Goal: Information Seeking & Learning: Learn about a topic

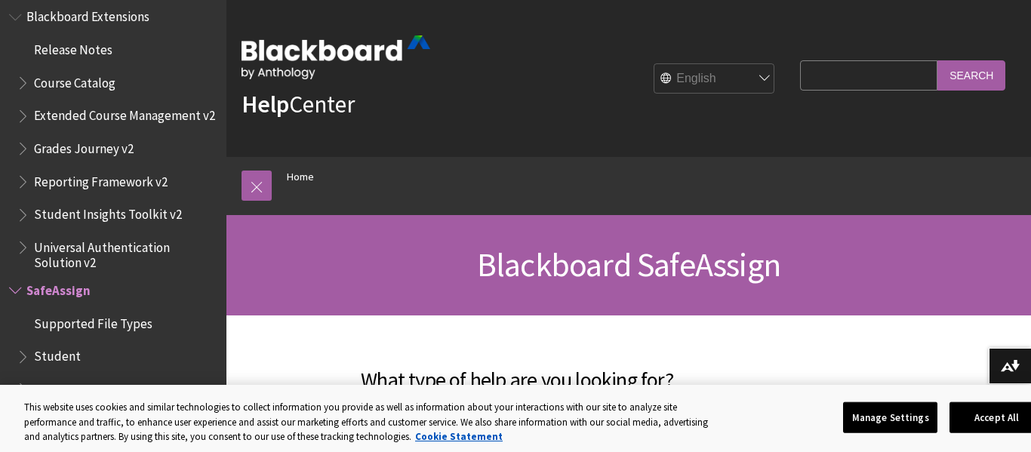
click at [476, 90] on div "English عربية Català Cymraeg Deutsch Español Suomi Français עברית Italiano 日本語 …" at bounding box center [606, 78] width 352 height 41
click at [800, 79] on input "Search Query" at bounding box center [868, 74] width 137 height 29
type input "plagiarism checker"
click at [937, 60] on input "Search" at bounding box center [971, 74] width 68 height 29
